Goal: Task Accomplishment & Management: Manage account settings

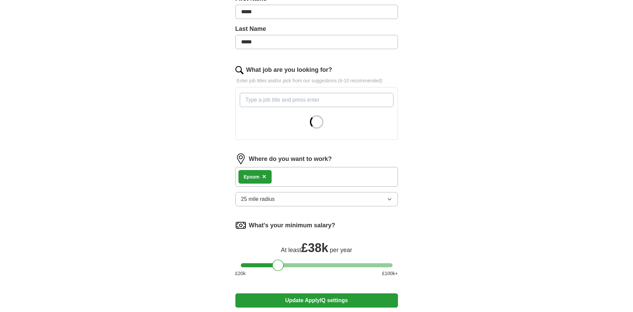
scroll to position [180, 0]
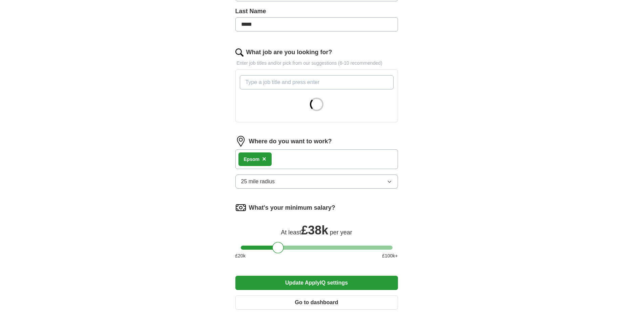
click at [369, 181] on button "25 mile radius" at bounding box center [316, 181] width 163 height 14
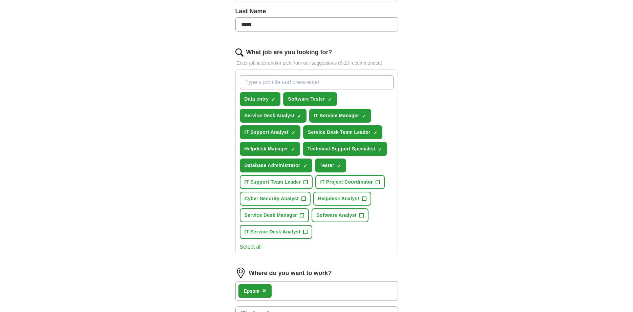
click at [515, 213] on div "ApplyIQ Let ApplyIQ do the hard work of searching and applying for jobs. Just t…" at bounding box center [316, 147] width 433 height 612
click at [301, 231] on button "IT Service Desk Analyst +" at bounding box center [276, 232] width 73 height 14
click at [297, 215] on span "Service Desk Manager" at bounding box center [270, 215] width 53 height 7
click at [299, 198] on button "Cyber Security Analyst +" at bounding box center [275, 199] width 71 height 14
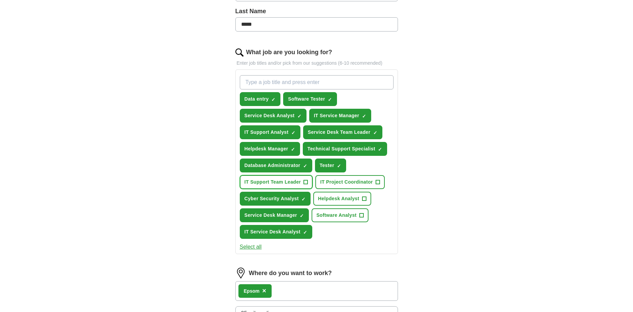
click at [299, 188] on button "IT Support Team Leader +" at bounding box center [276, 182] width 73 height 14
click at [343, 217] on span "Software Analyst" at bounding box center [336, 215] width 40 height 7
drag, startPoint x: 349, startPoint y: 199, endPoint x: 365, endPoint y: 187, distance: 20.7
click at [349, 199] on span "Helpdesk Analyst" at bounding box center [338, 198] width 41 height 7
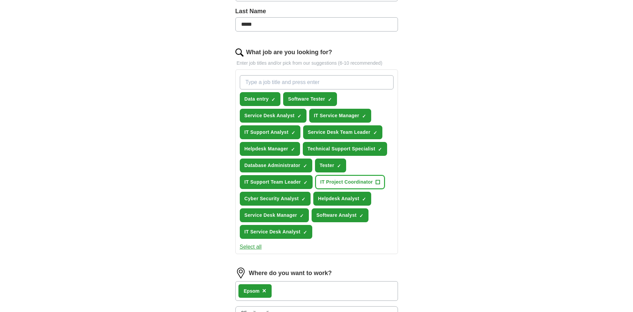
click at [366, 185] on span "IT Project Coordinator" at bounding box center [346, 181] width 53 height 7
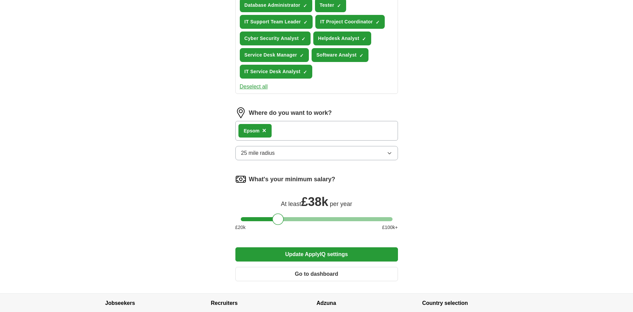
click at [326, 258] on button "Update ApplyIQ settings" at bounding box center [316, 254] width 163 height 14
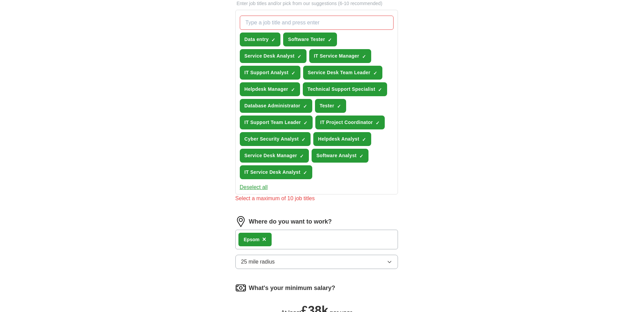
scroll to position [238, 0]
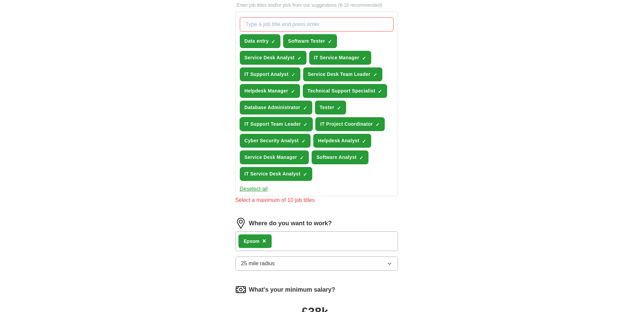
click at [288, 126] on span "IT Support Team Leader" at bounding box center [272, 124] width 57 height 7
click at [343, 125] on span "IT Project Coordinator" at bounding box center [346, 124] width 53 height 7
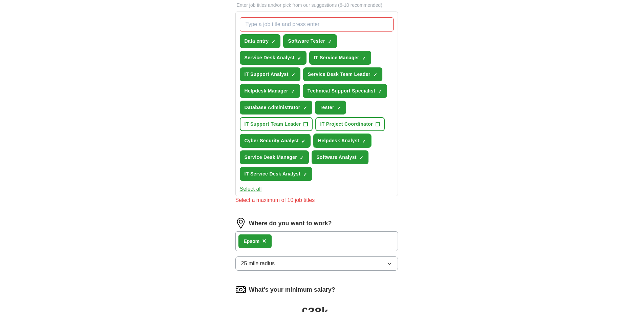
click at [342, 135] on button "Helpdesk Analyst ✓ ×" at bounding box center [342, 141] width 58 height 14
click at [296, 144] on span "Cyber Security Analyst" at bounding box center [271, 140] width 54 height 7
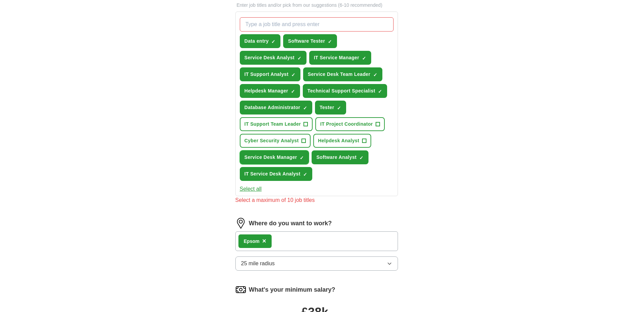
click at [284, 157] on span "Service Desk Manager" at bounding box center [270, 157] width 53 height 7
click at [340, 165] on div "Data entry ✓ × Software Tester ✓ × Service Desk Analyst ✓ × IT Service Manager …" at bounding box center [316, 99] width 156 height 169
click at [282, 173] on span "IT Service Desk Analyst" at bounding box center [272, 173] width 56 height 7
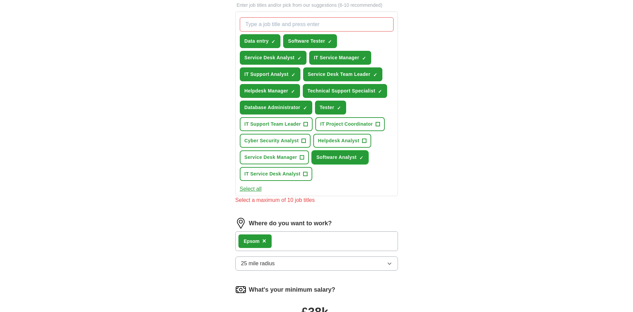
click at [335, 164] on button "Software Analyst ✓ ×" at bounding box center [339, 157] width 57 height 14
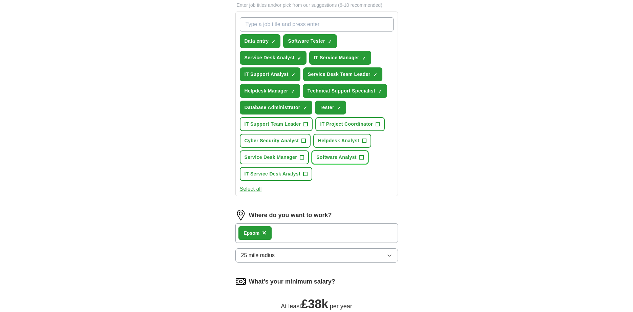
scroll to position [376, 0]
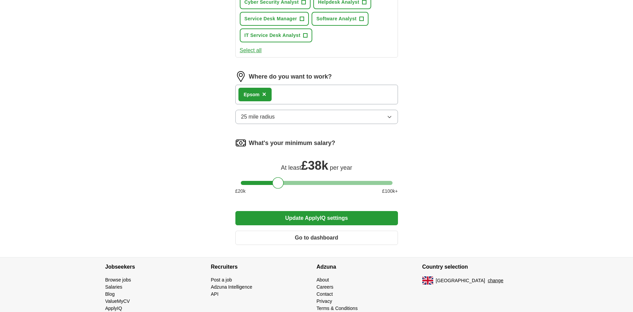
click at [323, 213] on button "Update ApplyIQ settings" at bounding box center [316, 218] width 163 height 14
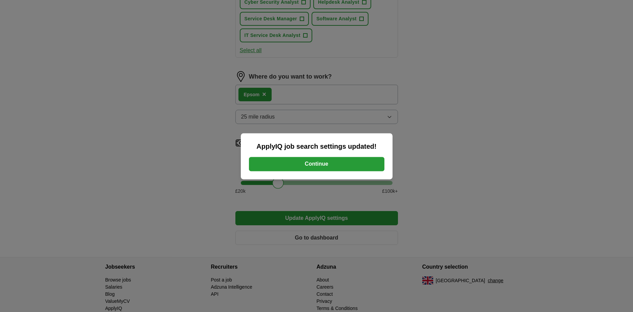
click at [343, 164] on button "Continue" at bounding box center [316, 164] width 135 height 14
